Goal: Check status

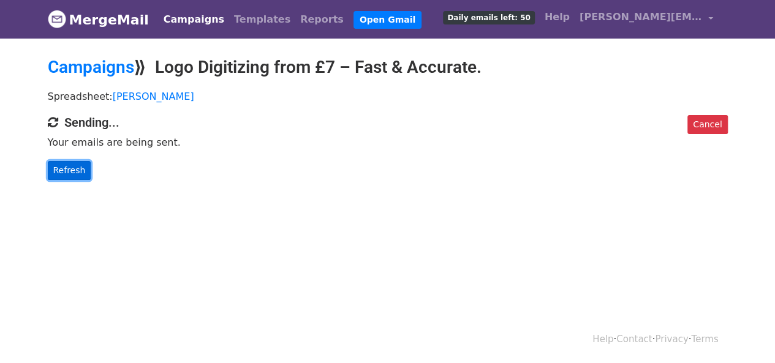
click at [48, 172] on link "Refresh" at bounding box center [69, 170] width 43 height 19
click at [71, 168] on link "Refresh" at bounding box center [69, 170] width 43 height 19
